Goal: Information Seeking & Learning: Learn about a topic

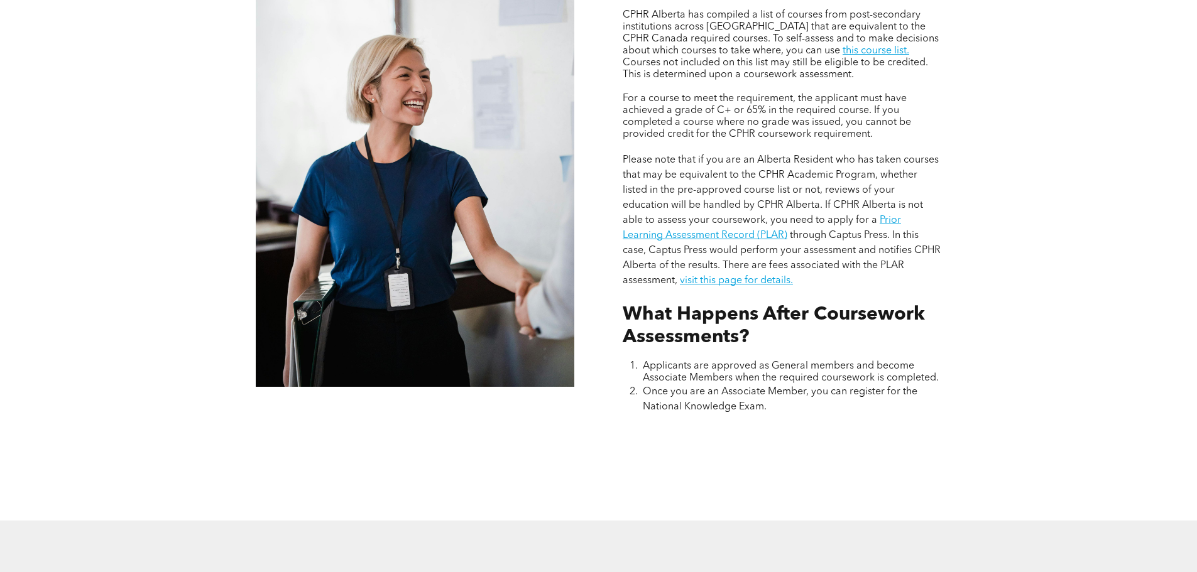
scroll to position [1200, 0]
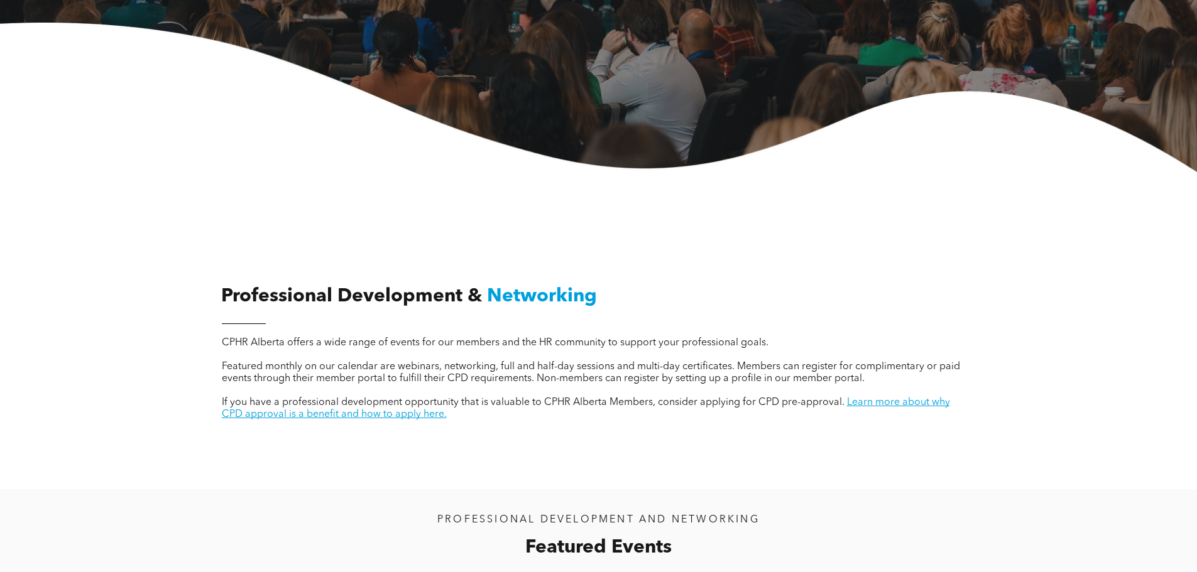
scroll to position [277, 0]
click at [892, 403] on link "Learn more about why CPD approval is a benefit and how to apply here." at bounding box center [586, 409] width 728 height 22
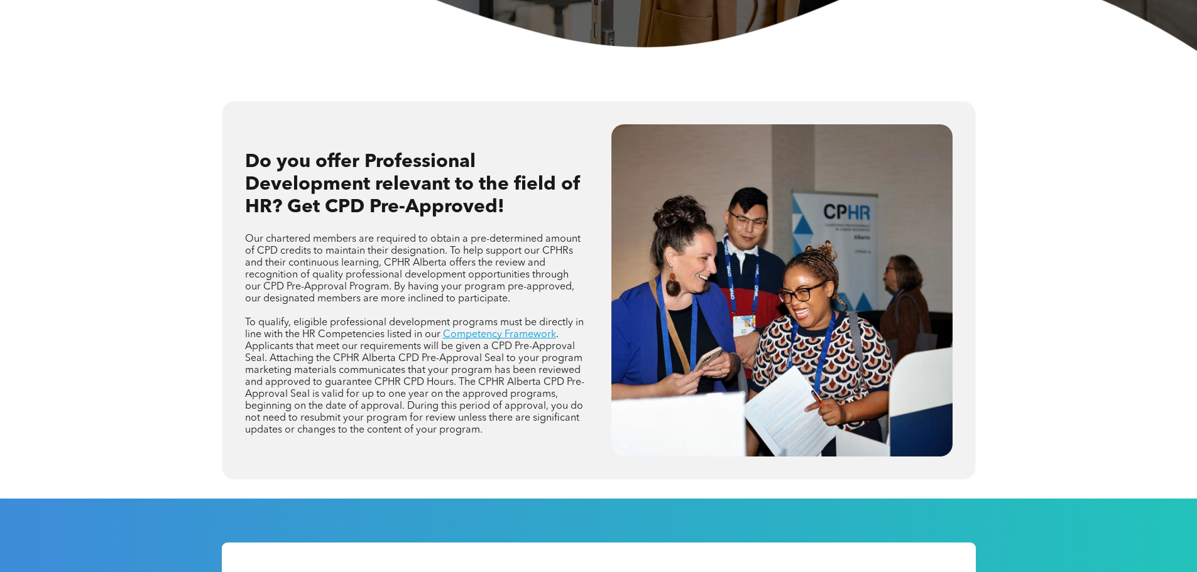
scroll to position [503, 0]
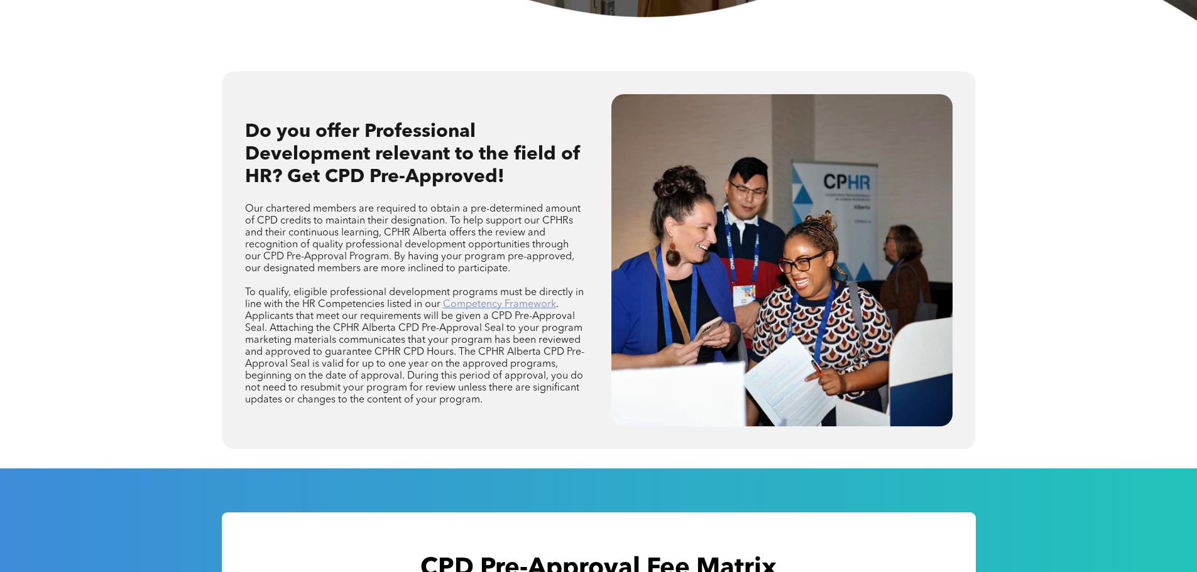
click at [535, 309] on link "Competency Framework" at bounding box center [499, 305] width 113 height 10
